Goal: Task Accomplishment & Management: Manage account settings

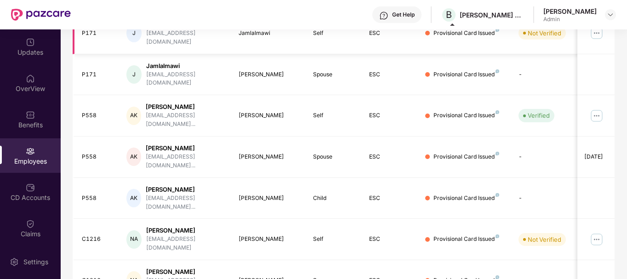
scroll to position [286, 0]
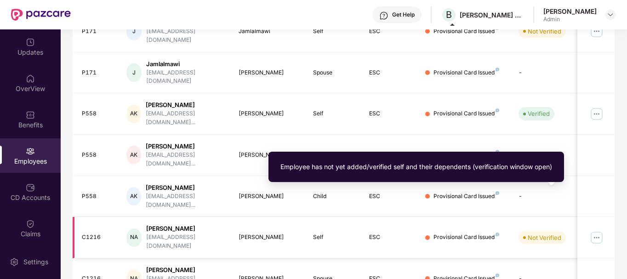
click at [535, 233] on div "Not Verified" at bounding box center [545, 237] width 34 height 9
click at [183, 233] on div "[EMAIL_ADDRESS][DOMAIN_NAME]" at bounding box center [185, 241] width 78 height 17
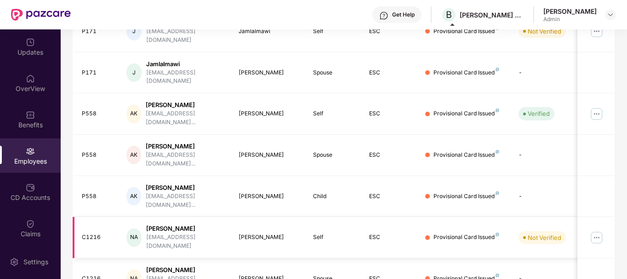
click at [254, 233] on div "[PERSON_NAME]" at bounding box center [269, 237] width 60 height 9
click at [320, 233] on div "Self" at bounding box center [333, 237] width 41 height 9
click at [375, 233] on div "ESC" at bounding box center [389, 237] width 41 height 9
click at [453, 233] on div "Provisional Card Issued" at bounding box center [467, 237] width 66 height 9
click at [595, 230] on img at bounding box center [597, 237] width 15 height 15
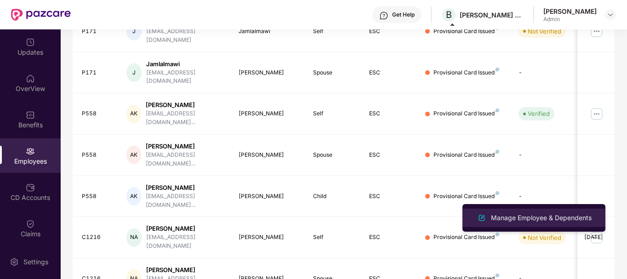
click at [512, 219] on div "Manage Employee & Dependents" at bounding box center [541, 218] width 104 height 10
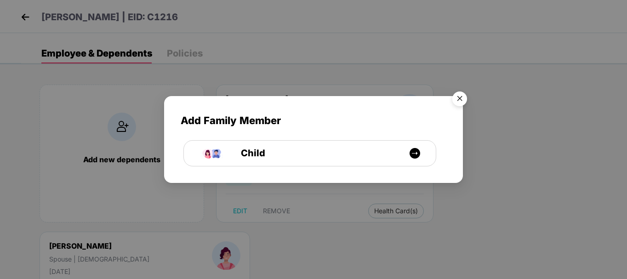
click at [459, 99] on img "Close" at bounding box center [460, 100] width 26 height 26
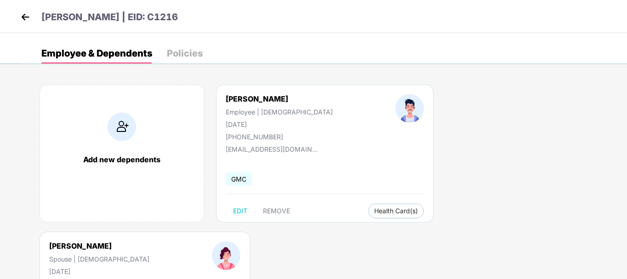
click at [22, 18] on img at bounding box center [25, 17] width 14 height 14
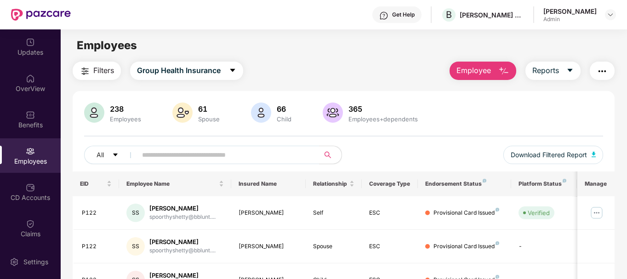
scroll to position [92, 0]
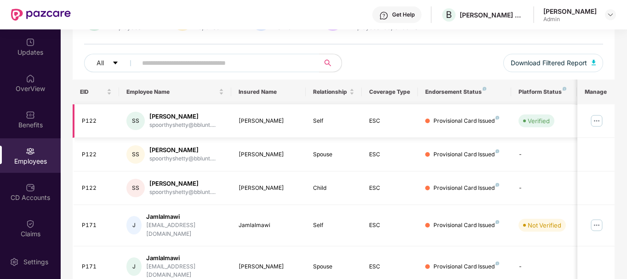
click at [599, 121] on img at bounding box center [597, 121] width 15 height 15
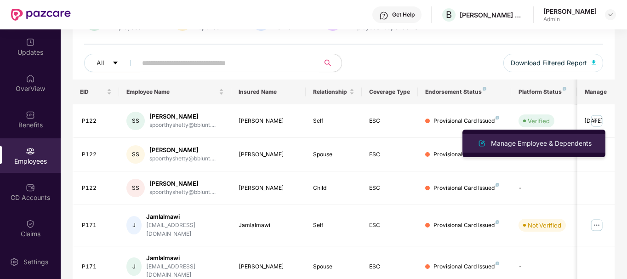
click at [531, 144] on div "Manage Employee & Dependents" at bounding box center [541, 143] width 104 height 10
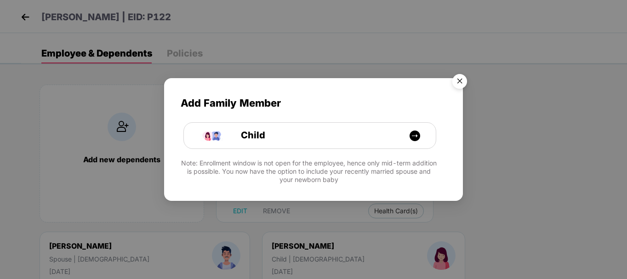
click at [461, 81] on img "Close" at bounding box center [460, 83] width 26 height 26
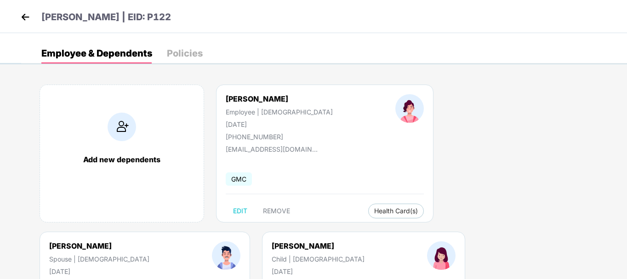
scroll to position [114, 0]
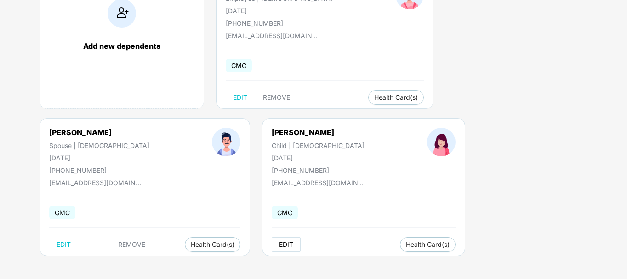
click at [279, 247] on span "EDIT" at bounding box center [286, 244] width 14 height 7
select select "*****"
select select "******"
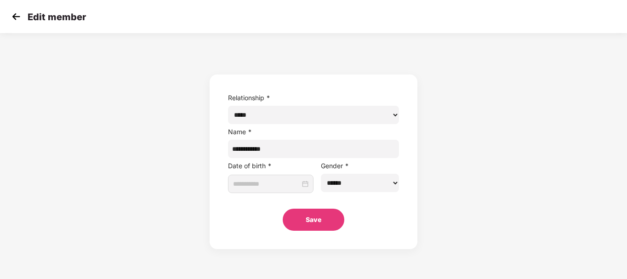
type input "**********"
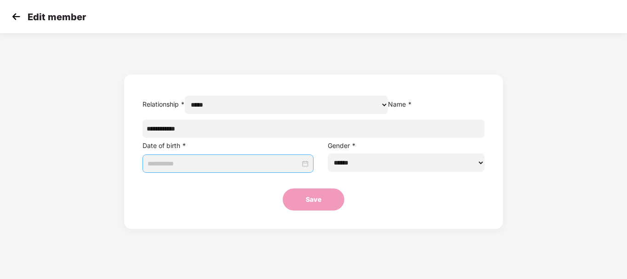
click at [263, 169] on input at bounding box center [224, 164] width 153 height 10
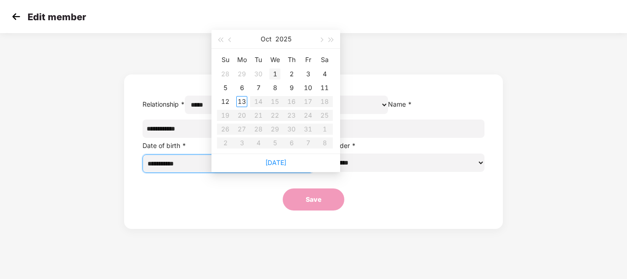
type input "**********"
click at [275, 35] on div "Oct 2025" at bounding box center [276, 39] width 80 height 18
click at [274, 38] on div "Oct 2025" at bounding box center [276, 39] width 80 height 18
click at [230, 39] on span "button" at bounding box center [231, 40] width 5 height 5
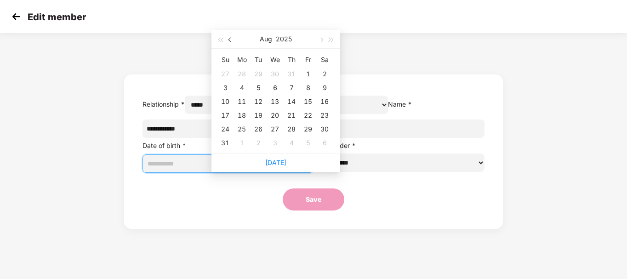
click at [230, 39] on span "button" at bounding box center [231, 40] width 5 height 5
click at [275, 39] on div "Jun 2025" at bounding box center [276, 39] width 80 height 18
click at [265, 39] on button "Jun" at bounding box center [266, 39] width 11 height 18
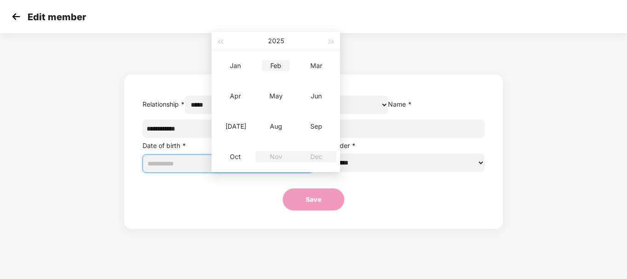
type input "**********"
click at [274, 41] on button "2025" at bounding box center [276, 41] width 16 height 18
click at [222, 42] on span "button" at bounding box center [220, 42] width 5 height 5
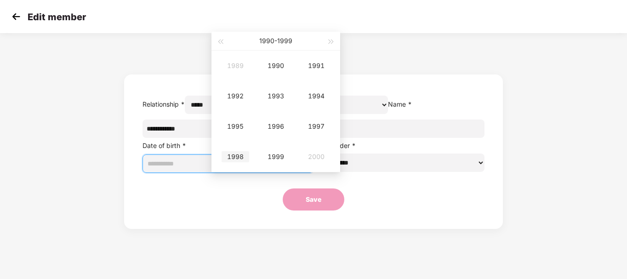
type input "**********"
click at [239, 158] on div "1998" at bounding box center [236, 156] width 28 height 11
type input "**********"
click at [316, 157] on div "Dec" at bounding box center [317, 156] width 28 height 11
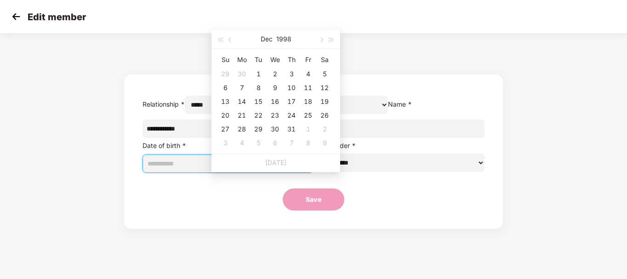
type input "**********"
click at [273, 130] on div "30" at bounding box center [275, 129] width 11 height 11
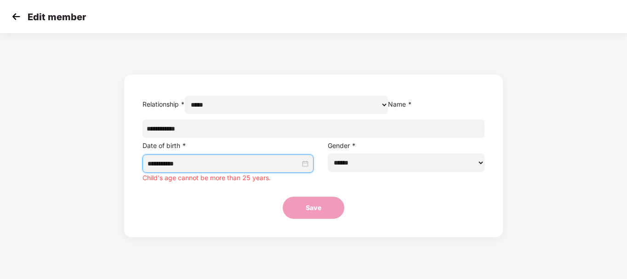
click at [15, 19] on img at bounding box center [16, 17] width 14 height 14
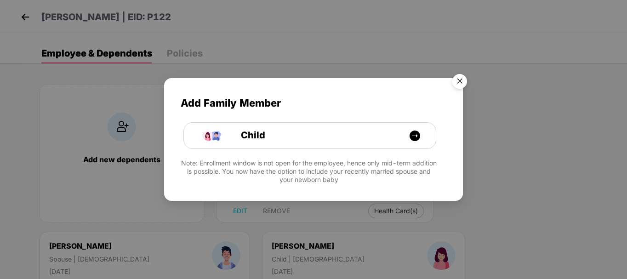
click at [458, 81] on img "Close" at bounding box center [460, 83] width 26 height 26
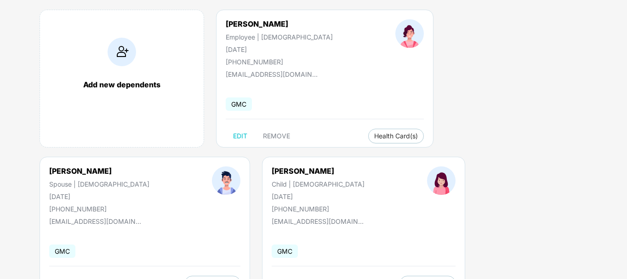
scroll to position [114, 0]
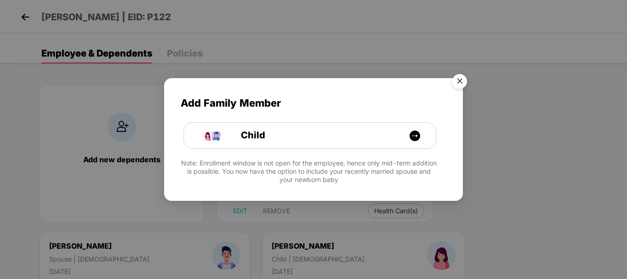
click at [460, 80] on img "Close" at bounding box center [460, 83] width 26 height 26
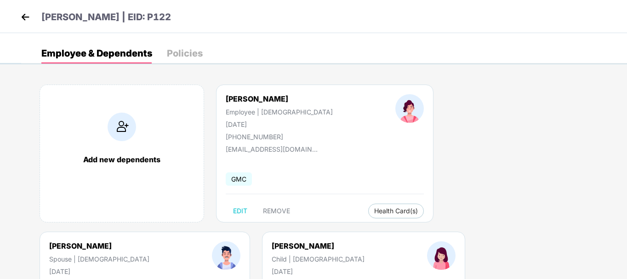
click at [25, 16] on img at bounding box center [25, 17] width 14 height 14
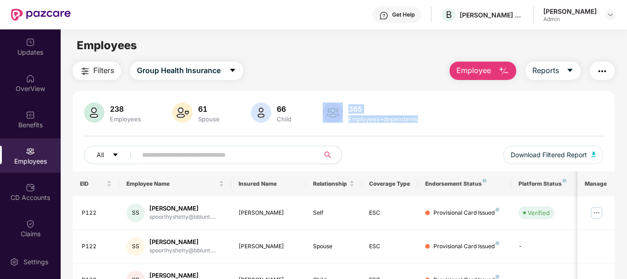
drag, startPoint x: 432, startPoint y: 119, endPoint x: 341, endPoint y: 107, distance: 91.9
click at [341, 107] on div "238 Employees 61 Spouse 66 Child 365 Employees+dependents" at bounding box center [344, 114] width 520 height 22
click at [495, 119] on div "238 Employees 61 Spouse 66 Child 365 Employees+dependents" at bounding box center [344, 114] width 520 height 22
drag, startPoint x: 434, startPoint y: 118, endPoint x: 350, endPoint y: 109, distance: 85.1
click at [350, 109] on div "238 Employees 61 Spouse 66 Child 365 Employees+dependents" at bounding box center [344, 114] width 520 height 22
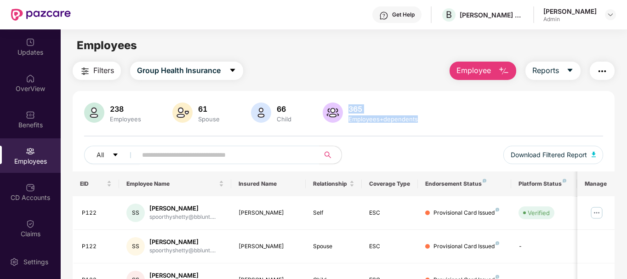
click at [505, 121] on div "238 Employees 61 Spouse 66 Child 365 Employees+dependents" at bounding box center [344, 114] width 520 height 22
drag, startPoint x: 430, startPoint y: 118, endPoint x: 348, endPoint y: 105, distance: 82.9
click at [348, 105] on div "238 Employees 61 Spouse 66 Child 365 Employees+dependents" at bounding box center [344, 114] width 520 height 22
click at [493, 115] on div "238 Employees 61 Spouse 66 Child 365 Employees+dependents" at bounding box center [344, 114] width 520 height 22
click at [610, 15] on img at bounding box center [610, 14] width 7 height 7
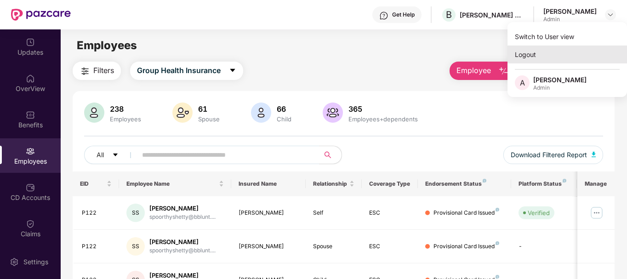
click at [524, 54] on div "Logout" at bounding box center [568, 55] width 120 height 18
